Goal: Navigation & Orientation: Understand site structure

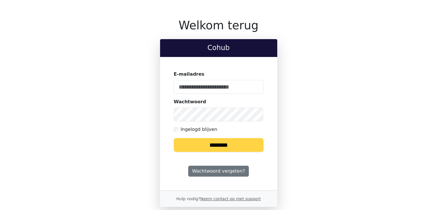
type input "**********"
click at [227, 143] on input "********" at bounding box center [219, 145] width 90 height 14
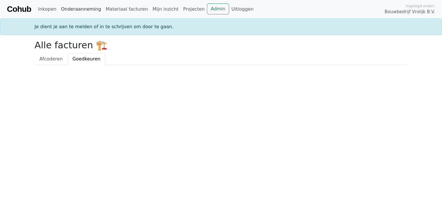
click at [80, 10] on link "Onderaanneming" at bounding box center [81, 9] width 45 height 12
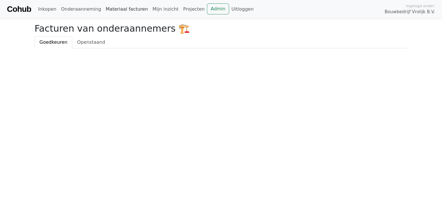
click at [120, 9] on link "Materiaal facturen" at bounding box center [126, 9] width 47 height 12
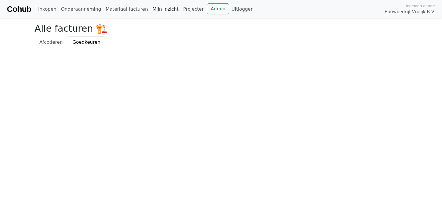
click at [156, 10] on link "Mijn inzicht" at bounding box center [165, 9] width 31 height 12
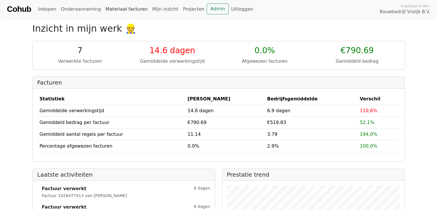
click at [115, 9] on link "Materiaal facturen" at bounding box center [126, 9] width 47 height 12
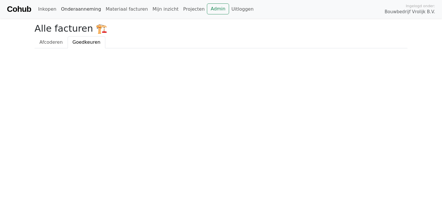
click at [72, 10] on link "Onderaanneming" at bounding box center [81, 9] width 45 height 12
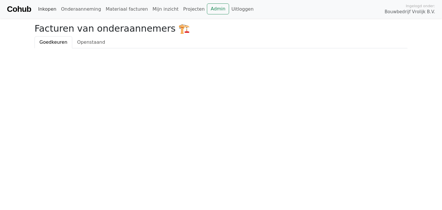
click at [47, 10] on link "Inkopen" at bounding box center [47, 9] width 23 height 12
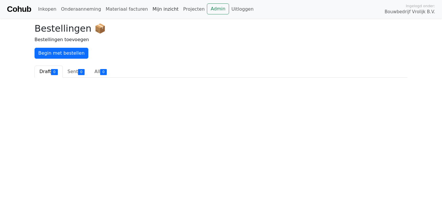
click at [158, 10] on link "Mijn inzicht" at bounding box center [165, 9] width 31 height 12
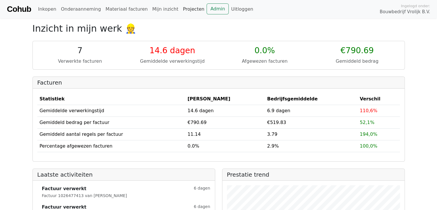
click at [181, 12] on link "Projecten" at bounding box center [194, 9] width 26 height 12
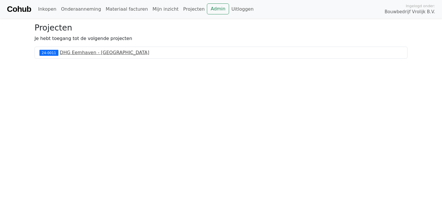
click at [104, 52] on link "DHG Eemhaven - Rotterdam" at bounding box center [104, 52] width 89 height 5
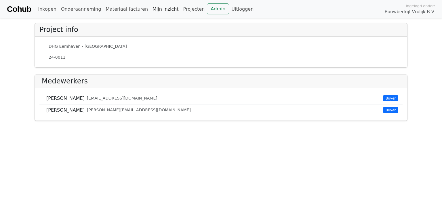
click at [159, 9] on link "Mijn inzicht" at bounding box center [165, 9] width 31 height 12
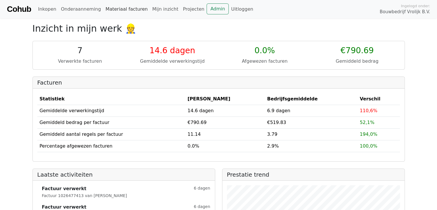
click at [122, 7] on link "Materiaal facturen" at bounding box center [126, 9] width 47 height 12
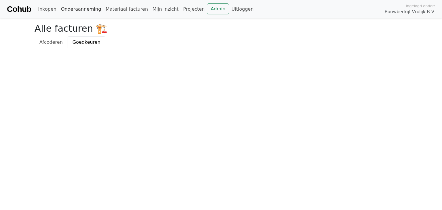
click at [79, 8] on link "Onderaanneming" at bounding box center [81, 9] width 45 height 12
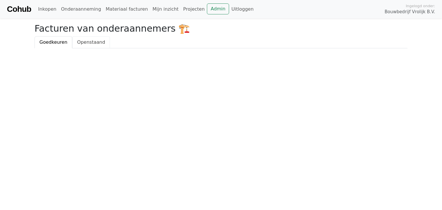
click at [89, 43] on span "Openstaand" at bounding box center [91, 41] width 28 height 5
click at [49, 11] on link "Inkopen" at bounding box center [47, 9] width 23 height 12
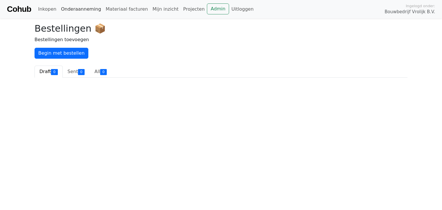
click at [84, 9] on link "Onderaanneming" at bounding box center [81, 9] width 45 height 12
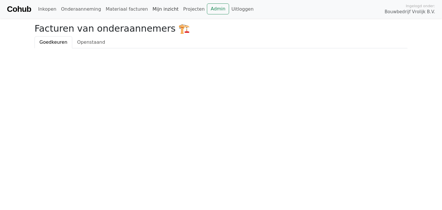
click at [150, 9] on link "Mijn inzicht" at bounding box center [165, 9] width 31 height 12
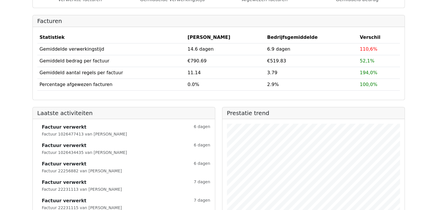
scroll to position [78, 0]
